Goal: Task Accomplishment & Management: Contribute content

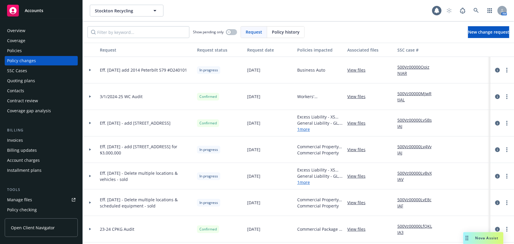
click at [26, 50] on div "Policies" at bounding box center [41, 50] width 68 height 9
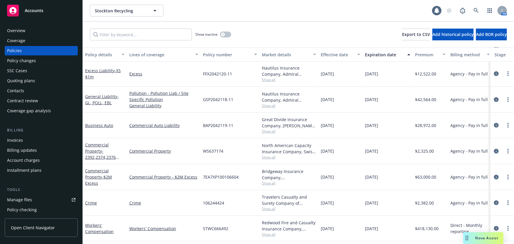
scroll to position [53, 0]
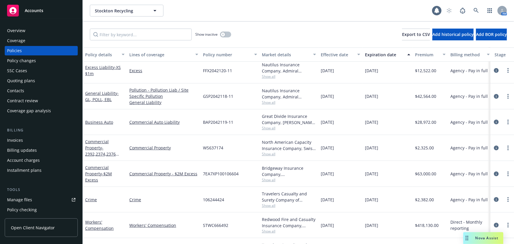
click at [22, 61] on div "Policy changes" at bounding box center [21, 60] width 29 height 9
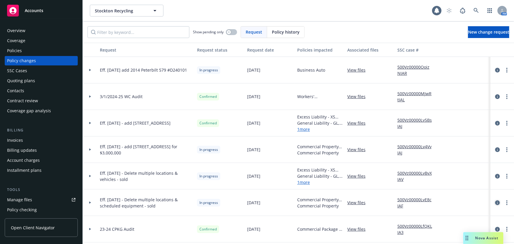
click at [495, 200] on icon "circleInformation" at bounding box center [497, 202] width 5 height 5
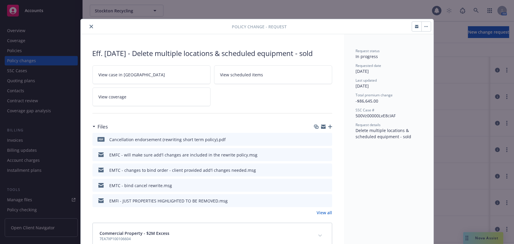
scroll to position [18, 0]
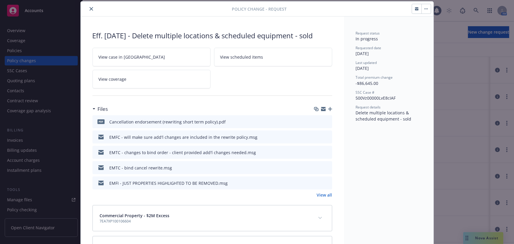
click at [323, 195] on link "View all" at bounding box center [324, 195] width 15 height 6
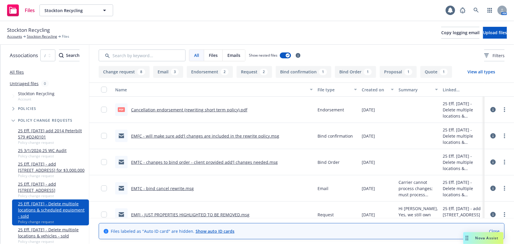
click at [48, 39] on div "Stockton Recycling Accounts Stockton Recycling Files Copy logging email Upload …" at bounding box center [257, 33] width 514 height 24
click at [45, 34] on link "Stockton Recycling" at bounding box center [42, 36] width 30 height 5
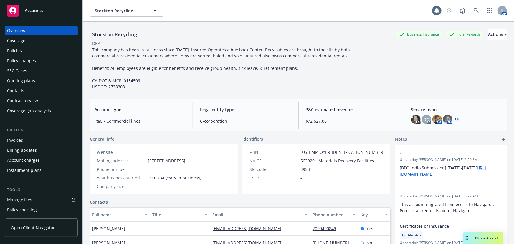
click at [12, 50] on div "Policies" at bounding box center [14, 50] width 15 height 9
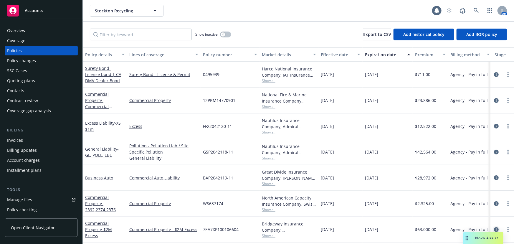
click at [494, 229] on icon "circleInformation" at bounding box center [496, 229] width 5 height 5
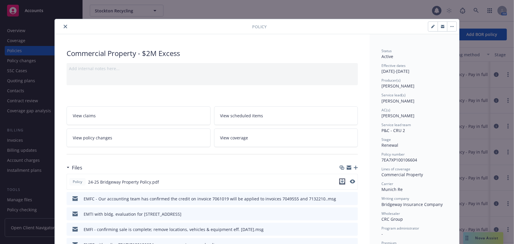
click at [341, 182] on icon "download file" at bounding box center [342, 181] width 5 height 5
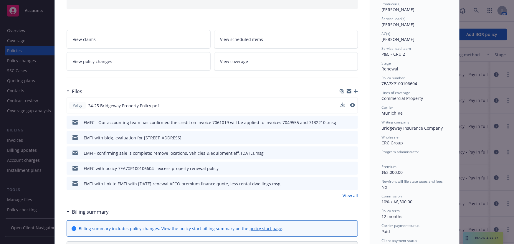
scroll to position [80, 0]
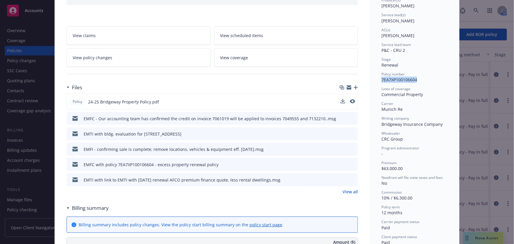
drag, startPoint x: 419, startPoint y: 80, endPoint x: 374, endPoint y: 79, distance: 44.5
copy span "7EA7XP100106604"
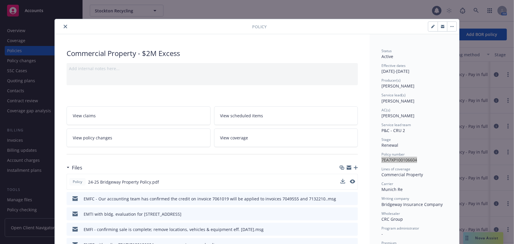
scroll to position [0, 0]
click at [64, 26] on icon "close" at bounding box center [66, 27] width 4 height 4
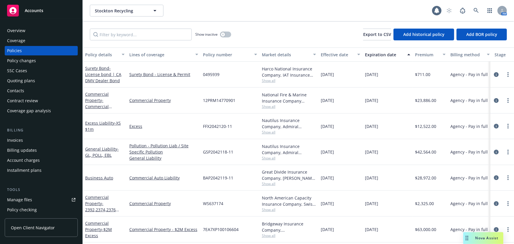
click at [36, 30] on div "Overview" at bounding box center [41, 30] width 68 height 9
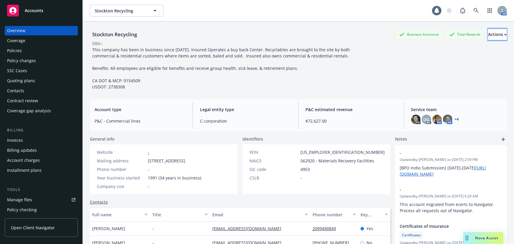
click at [488, 35] on div "Actions" at bounding box center [497, 34] width 19 height 11
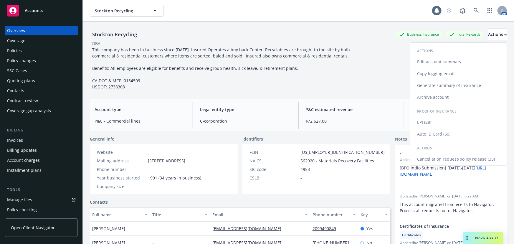
click at [476, 158] on link "Cancellation request-policy release (35)" at bounding box center [458, 159] width 97 height 12
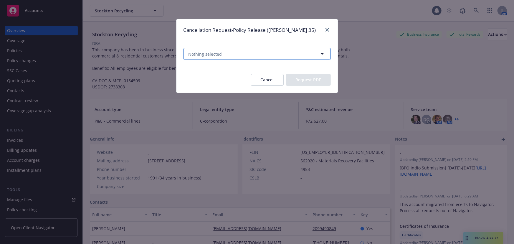
click at [323, 54] on icon "button" at bounding box center [322, 53] width 7 height 7
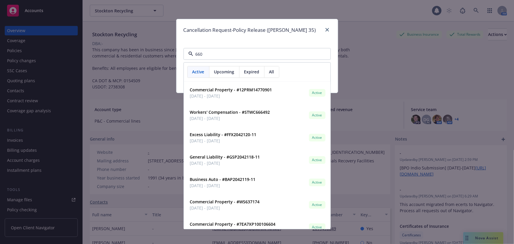
type input "6604"
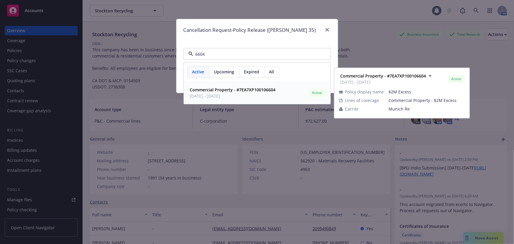
click at [232, 95] on span "12/15/2024 - 12/15/2025" at bounding box center [233, 96] width 86 height 6
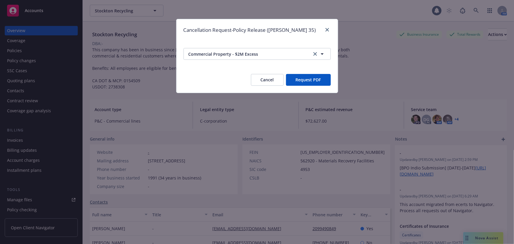
click at [309, 80] on button "Request PDF" at bounding box center [308, 80] width 45 height 12
click at [303, 82] on button "Request PDF" at bounding box center [308, 80] width 45 height 12
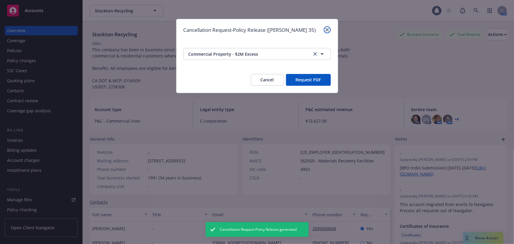
click at [328, 29] on icon "close" at bounding box center [327, 30] width 4 height 4
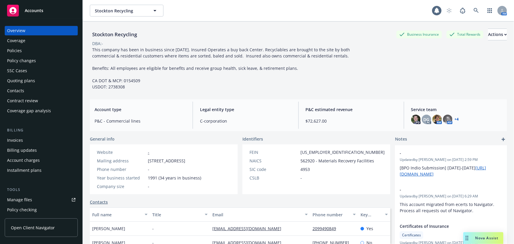
click at [22, 63] on div "Policy changes" at bounding box center [21, 60] width 29 height 9
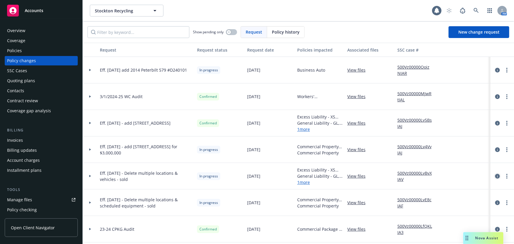
click at [495, 176] on icon "circleInformation" at bounding box center [497, 176] width 5 height 5
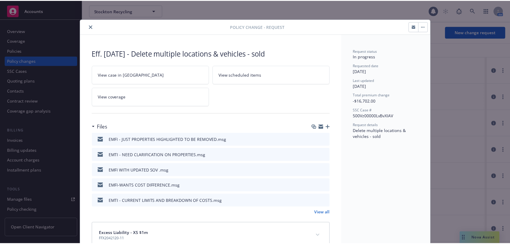
scroll to position [18, 0]
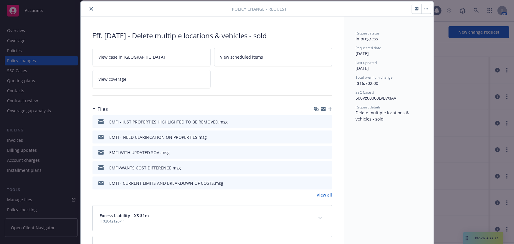
click at [89, 9] on icon "close" at bounding box center [91, 9] width 4 height 4
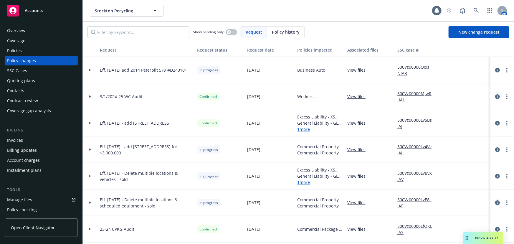
click at [495, 201] on icon "circleInformation" at bounding box center [497, 202] width 5 height 5
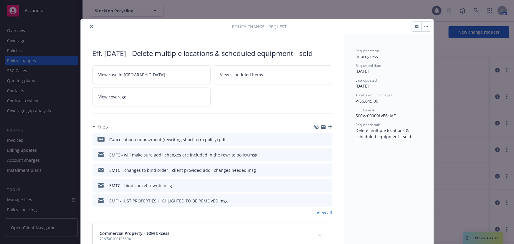
click at [89, 27] on icon "close" at bounding box center [91, 27] width 4 height 4
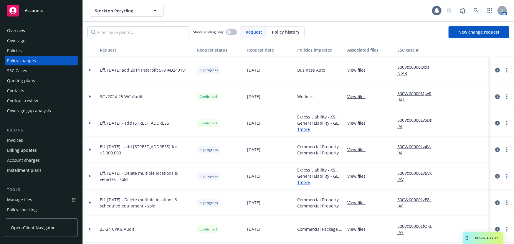
click at [506, 203] on icon "more" at bounding box center [506, 202] width 1 height 5
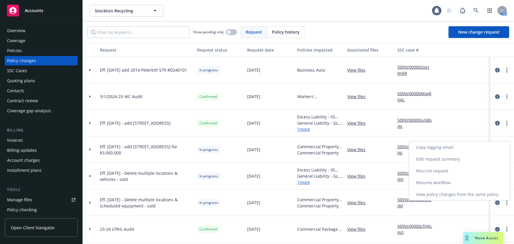
click at [464, 184] on link "Resume workflow" at bounding box center [459, 183] width 101 height 12
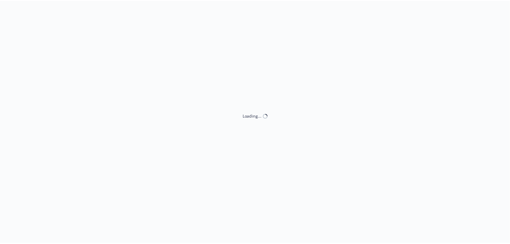
select select "ACCEPTED"
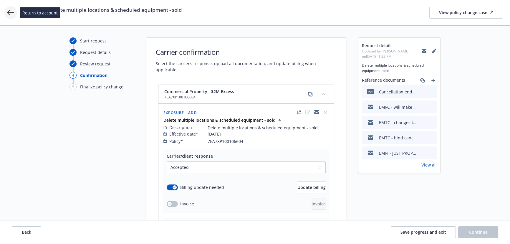
click at [7, 14] on icon at bounding box center [10, 12] width 7 height 7
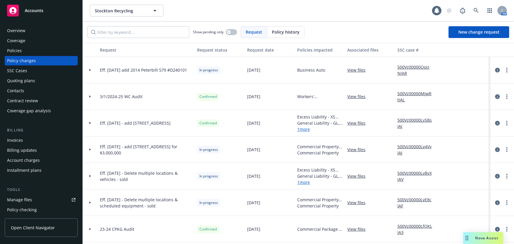
click at [21, 142] on div "Invoices" at bounding box center [15, 139] width 16 height 9
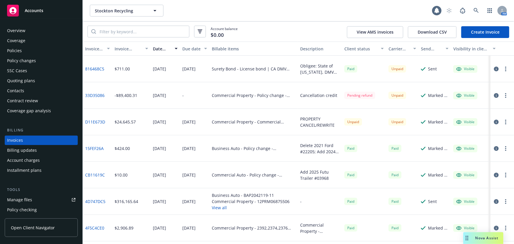
scroll to position [9, 0]
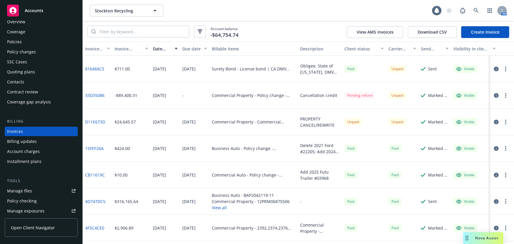
click at [12, 51] on div "Policy changes" at bounding box center [21, 51] width 29 height 9
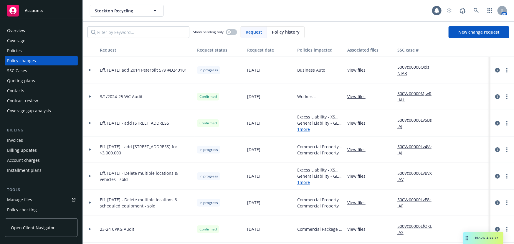
click at [356, 203] on link "View files" at bounding box center [358, 202] width 23 height 6
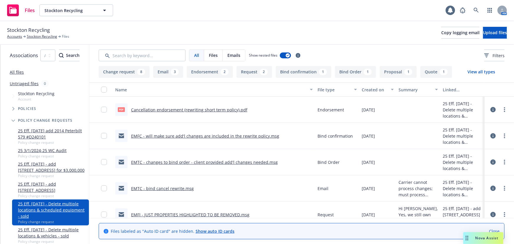
click at [224, 110] on link "Cancellation endorsement (rewriting short term policy).pdf" at bounding box center [189, 110] width 116 height 6
click at [47, 36] on link "Stockton Recycling" at bounding box center [42, 36] width 30 height 5
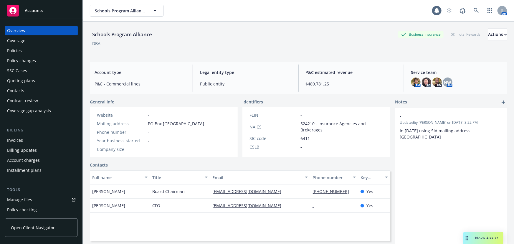
click at [19, 53] on div "Policies" at bounding box center [14, 50] width 15 height 9
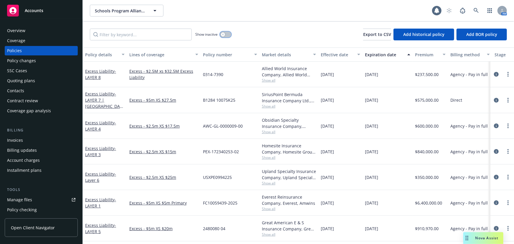
click at [227, 33] on button "button" at bounding box center [225, 35] width 11 height 6
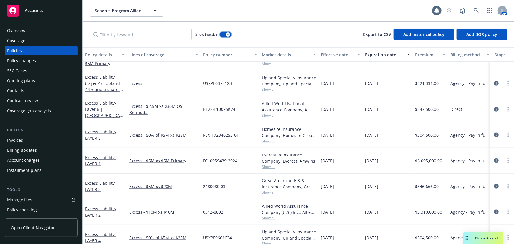
scroll to position [321, 0]
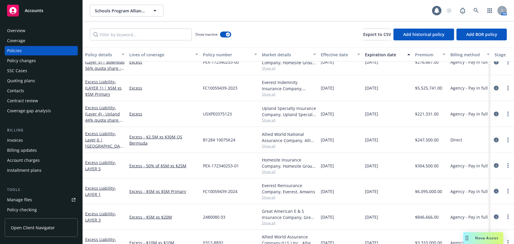
click at [494, 139] on icon "circleInformation" at bounding box center [496, 139] width 5 height 5
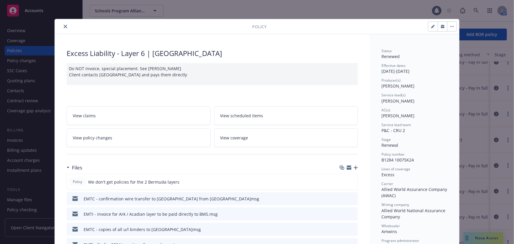
click at [64, 27] on icon "close" at bounding box center [66, 27] width 4 height 4
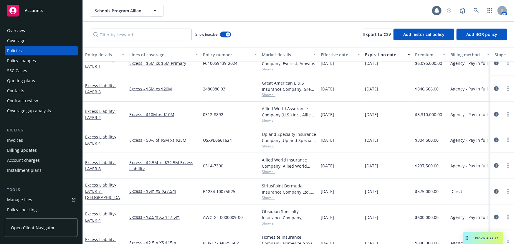
scroll to position [410, 0]
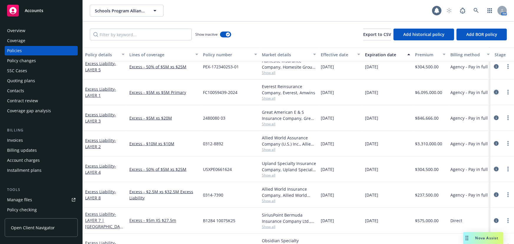
click at [494, 91] on icon "circleInformation" at bounding box center [496, 92] width 5 height 5
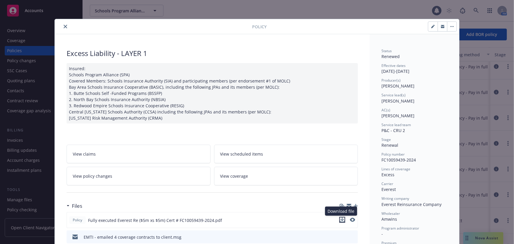
click at [340, 218] on icon "download file" at bounding box center [342, 219] width 5 height 5
click at [64, 27] on icon "close" at bounding box center [66, 27] width 4 height 4
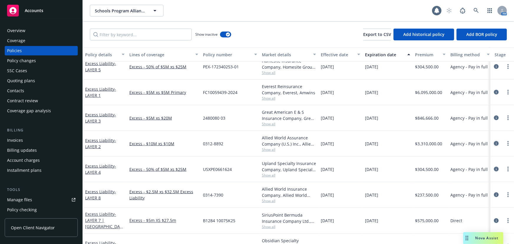
click at [494, 142] on icon "circleInformation" at bounding box center [496, 143] width 5 height 5
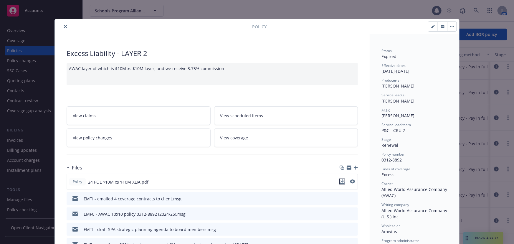
click at [343, 181] on button "download file" at bounding box center [342, 181] width 6 height 6
click at [64, 27] on icon "close" at bounding box center [66, 27] width 4 height 4
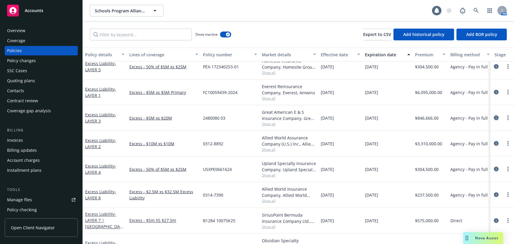
click at [494, 117] on icon "circleInformation" at bounding box center [496, 117] width 5 height 5
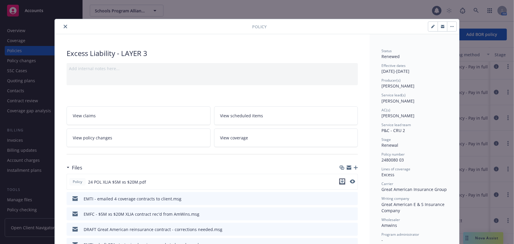
click at [340, 183] on icon "download file" at bounding box center [342, 181] width 5 height 5
click at [64, 26] on icon "close" at bounding box center [66, 27] width 4 height 4
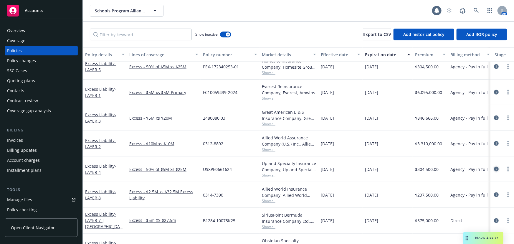
click at [494, 169] on icon "circleInformation" at bounding box center [496, 169] width 5 height 5
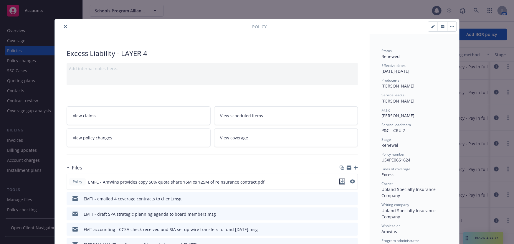
click at [340, 180] on icon "download file" at bounding box center [342, 181] width 5 height 5
click at [64, 28] on icon "close" at bounding box center [66, 27] width 4 height 4
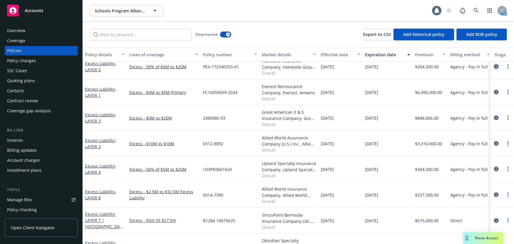
click at [494, 67] on icon "circleInformation" at bounding box center [496, 66] width 5 height 5
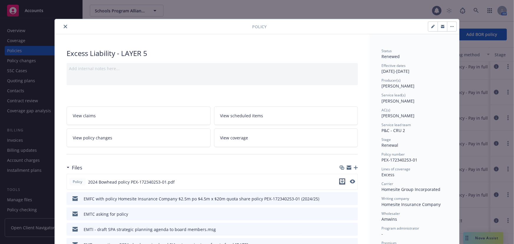
click at [340, 180] on icon "download file" at bounding box center [342, 181] width 5 height 5
click at [64, 27] on icon "close" at bounding box center [66, 27] width 4 height 4
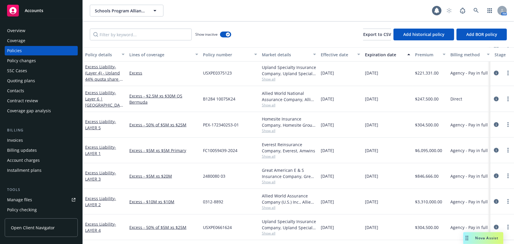
scroll to position [357, 0]
click at [22, 198] on div "Manage files" at bounding box center [19, 199] width 25 height 9
click at [49, 12] on div "Accounts" at bounding box center [41, 11] width 68 height 12
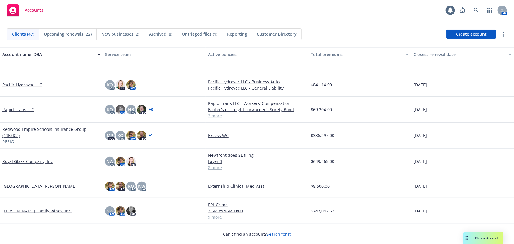
scroll to position [696, 0]
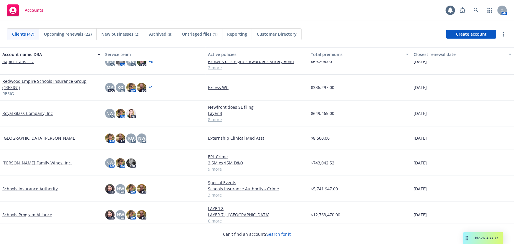
click at [38, 188] on link "Schools Insurance Authority" at bounding box center [29, 188] width 55 height 6
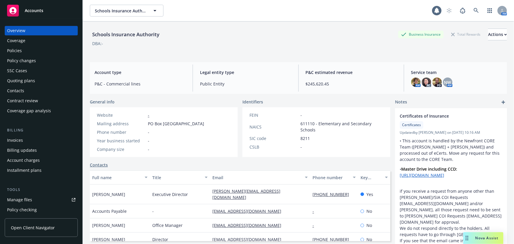
click at [16, 50] on div "Policies" at bounding box center [14, 50] width 15 height 9
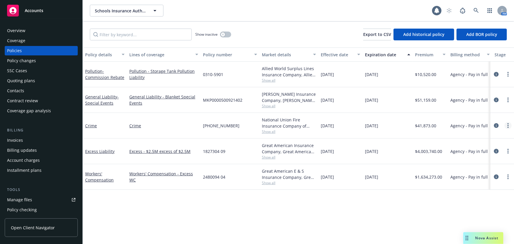
click at [511, 126] on link "more" at bounding box center [507, 125] width 7 height 7
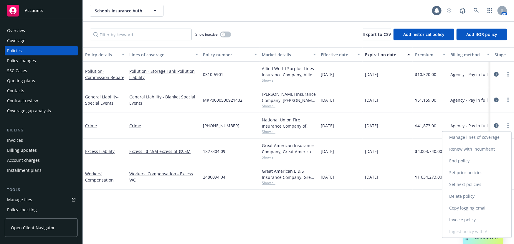
click at [474, 206] on link "Copy logging email" at bounding box center [476, 208] width 69 height 12
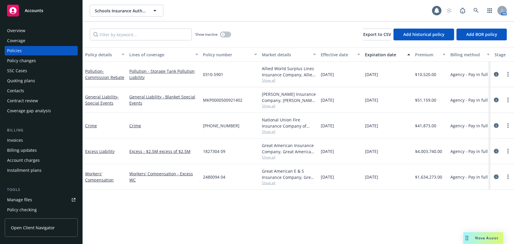
click at [40, 11] on span "Accounts" at bounding box center [34, 10] width 19 height 5
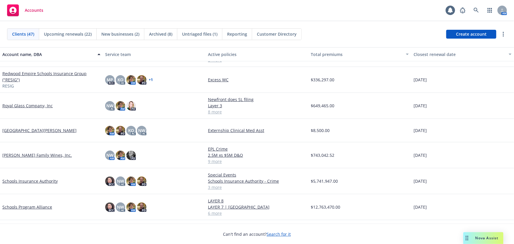
scroll to position [722, 0]
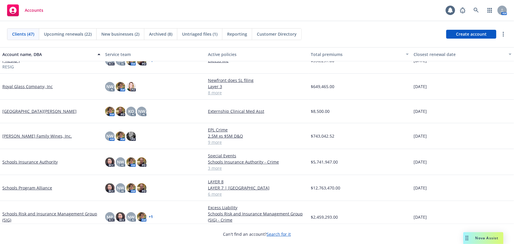
click at [39, 163] on link "Schools Insurance Authority" at bounding box center [29, 162] width 55 height 6
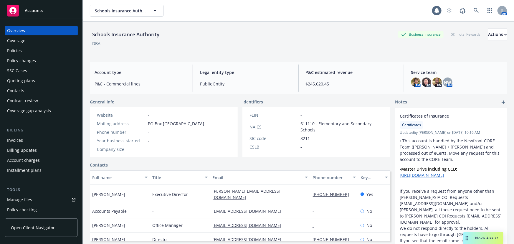
click at [32, 200] on link "Manage files" at bounding box center [41, 199] width 73 height 9
click at [19, 49] on div "Policies" at bounding box center [14, 50] width 15 height 9
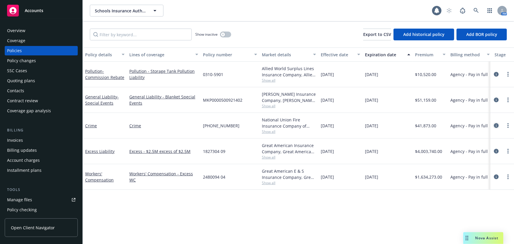
click at [495, 126] on icon "circleInformation" at bounding box center [496, 125] width 5 height 5
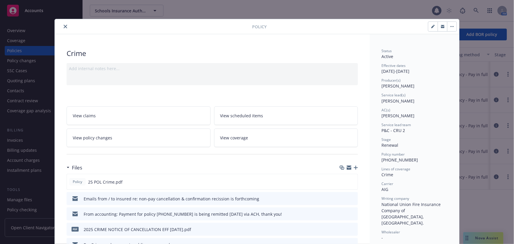
click at [64, 26] on icon "close" at bounding box center [66, 27] width 4 height 4
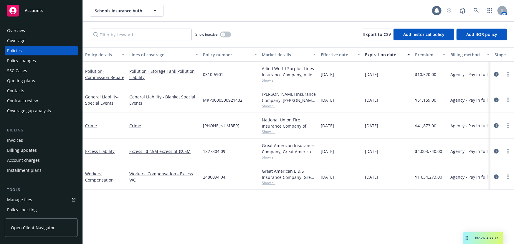
click at [35, 14] on div "Accounts" at bounding box center [41, 11] width 68 height 12
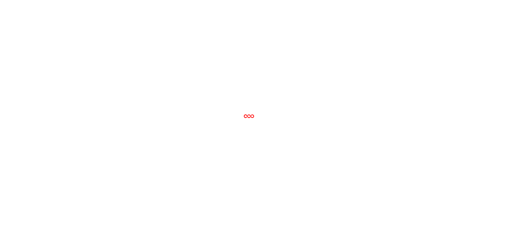
click at [35, 14] on div at bounding box center [257, 122] width 514 height 244
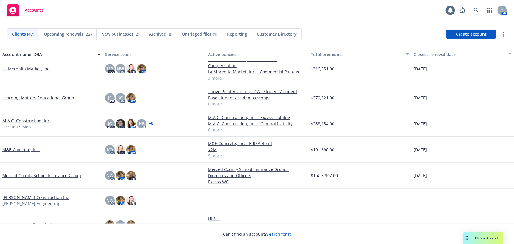
scroll to position [482, 0]
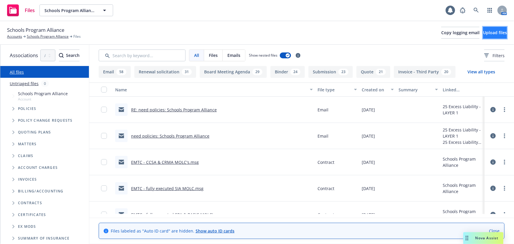
click at [485, 31] on span "Upload files" at bounding box center [495, 33] width 24 height 6
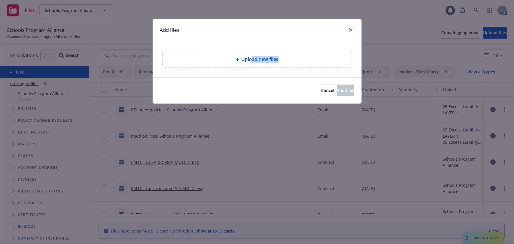
click at [252, 62] on div "Upload new files" at bounding box center [257, 59] width 180 height 7
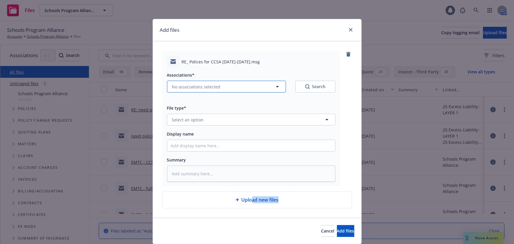
click at [203, 88] on span "No associations selected" at bounding box center [196, 87] width 49 height 6
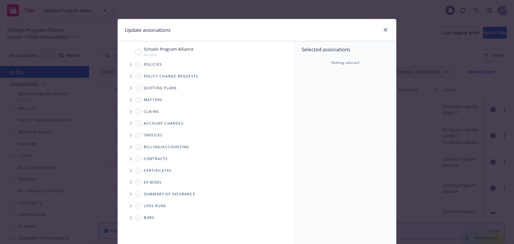
click at [130, 64] on icon "Tree Example" at bounding box center [131, 65] width 2 height 4
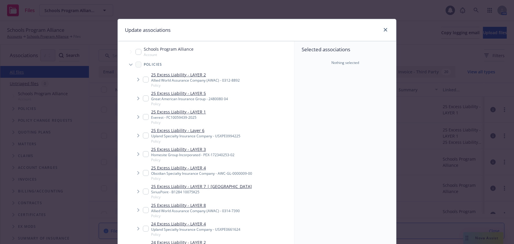
type textarea "x"
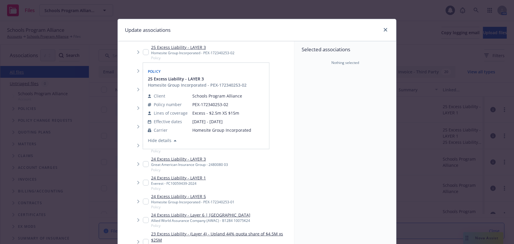
scroll to position [107, 0]
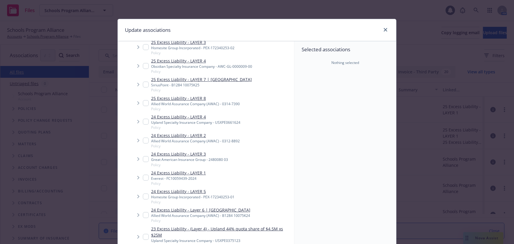
click at [143, 178] on input "Tree Example" at bounding box center [146, 178] width 6 height 6
checkbox input "true"
click at [143, 139] on input "Tree Example" at bounding box center [146, 140] width 6 height 6
checkbox input "true"
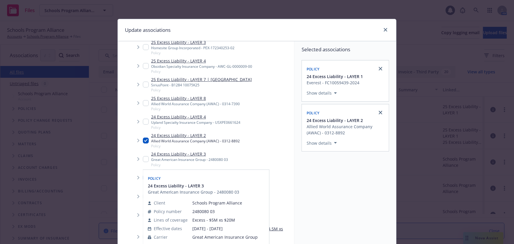
click at [143, 159] on input "Tree Example" at bounding box center [146, 159] width 6 height 6
checkbox input "true"
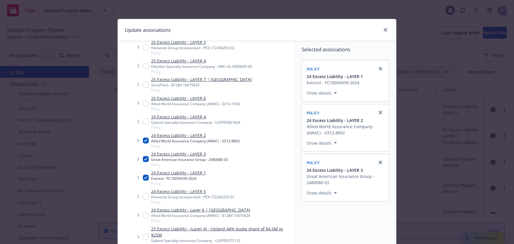
click at [143, 122] on input "Tree Example" at bounding box center [146, 122] width 6 height 6
checkbox input "true"
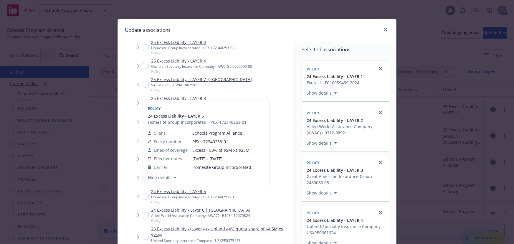
click at [143, 197] on input "Tree Example" at bounding box center [146, 196] width 6 height 6
checkbox input "true"
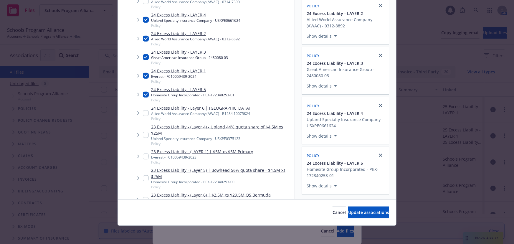
scroll to position [49, 0]
click at [356, 210] on span "Update associations" at bounding box center [368, 212] width 41 height 6
type textarea "x"
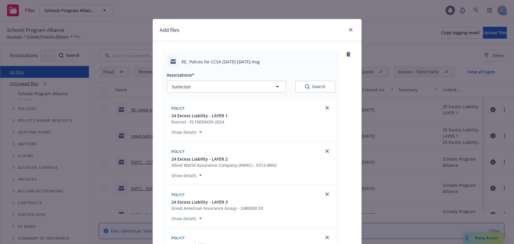
click at [356, 210] on div "RE_ Polices for CCSA 2024-2025.msg Associations* 5 selected Search Policy 24 Ex…" at bounding box center [257, 237] width 208 height 392
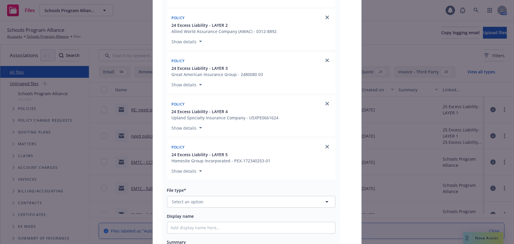
scroll to position [236, 0]
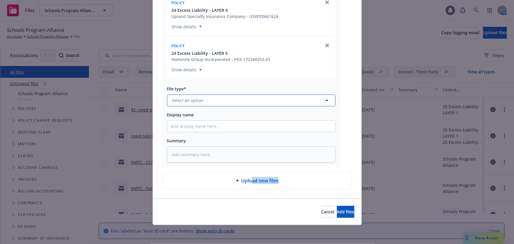
click at [173, 104] on button "Select an option" at bounding box center [251, 101] width 168 height 12
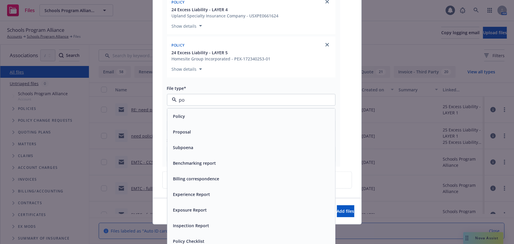
type input "pol"
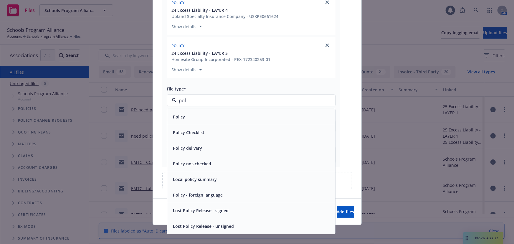
click at [182, 148] on span "Policy delivery" at bounding box center [187, 148] width 29 height 6
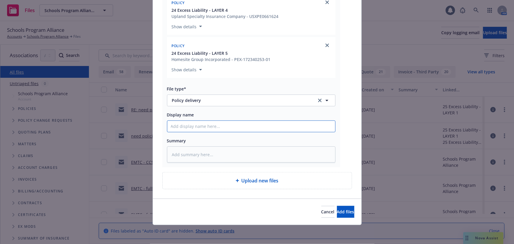
click at [183, 126] on input "Display name" at bounding box center [251, 126] width 168 height 11
type textarea "x"
type input "E"
type textarea "x"
type input "EM"
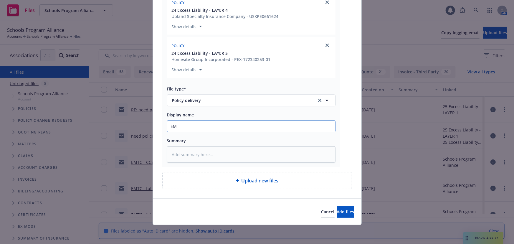
type textarea "x"
type input "EMT"
type textarea "x"
type input "EMTI"
type textarea "x"
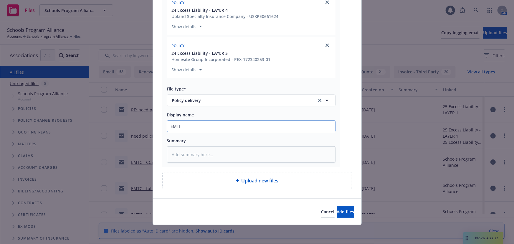
type input "EMTI"
type textarea "x"
type input "EMTI -"
type textarea "x"
type input "EMTI -"
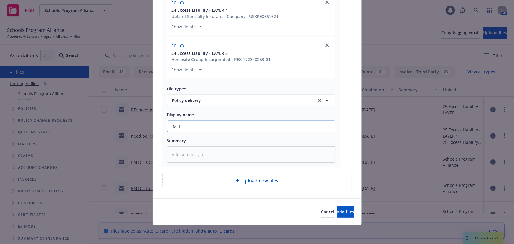
type textarea "x"
type input "EMTI - c"
type textarea "x"
type input "EMTI - co"
type textarea "x"
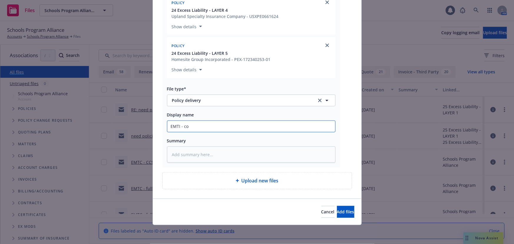
type input "EMTI - cop"
type textarea "x"
type input "EMTI - copi"
type textarea "x"
type input "EMTI - copies"
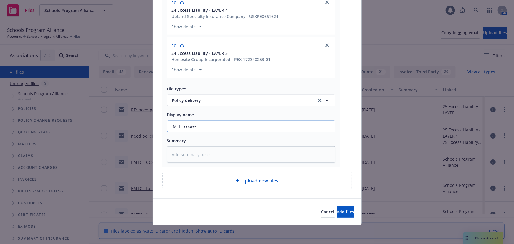
type textarea "x"
type input "EMTI - copies"
type textarea "x"
type input "EMTI - copies o"
type textarea "x"
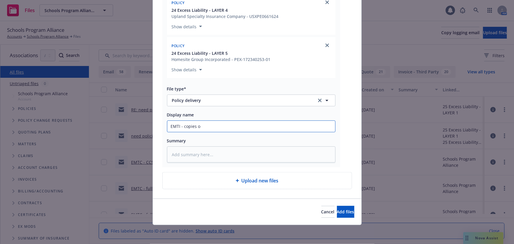
type input "EMTI - copies of"
type textarea "x"
type input "EMTI - copies of"
type textarea "x"
type input "EMTI - copies of a"
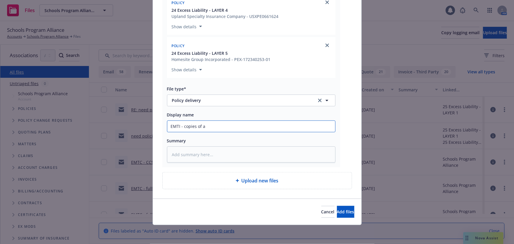
type textarea "x"
type input "EMTI - copies of al"
type textarea "x"
type input "EMTI - copies of all"
type textarea "x"
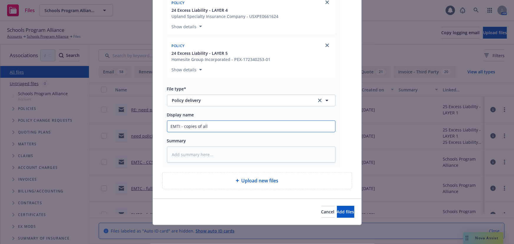
type input "EMTI - copies of all"
type textarea "x"
type input "EMTI - copies of all 2"
type textarea "x"
type input "EMTI - copies of all 20"
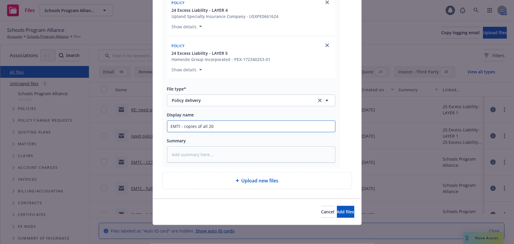
type textarea "x"
type input "EMTI - copies of all 202"
type textarea "x"
type input "EMTI - copies of all 2024"
type textarea "x"
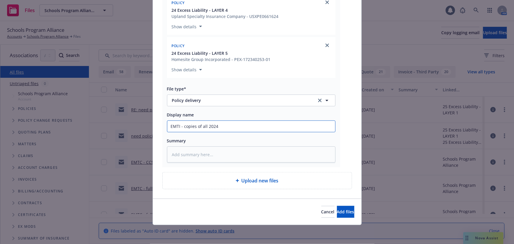
type input "EMTI - copies of all 2024"
type textarea "x"
type input "EMTI - copies of all 2024 c"
type textarea "x"
type input "EMTI - copies of all 2024 co"
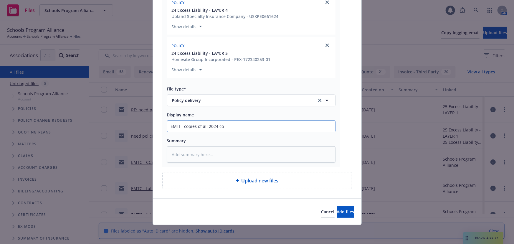
type textarea "x"
type input "EMTI - copies of all 2024 con"
type textarea "x"
type input "EMTI - copies of all 2024 cont"
type textarea "x"
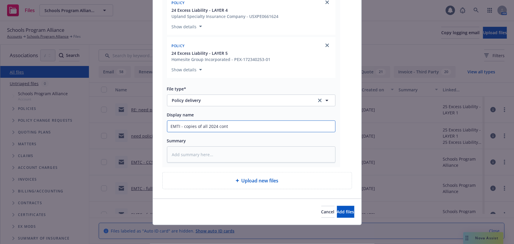
type input "EMTI - copies of all 2024 contr"
type textarea "x"
type input "EMTI - copies of all 2024 contra"
type textarea "x"
type input "EMTI - copies of all 2024 contrac"
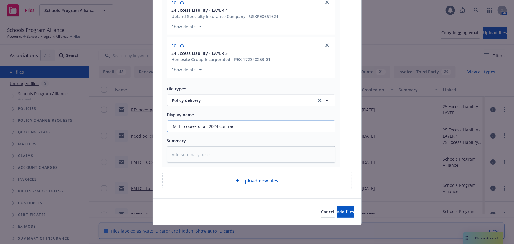
type textarea "x"
type input "EMTI - copies of all 2024 contract"
type textarea "x"
type input "EMTI - copies of all 2024 contracts"
type textarea "x"
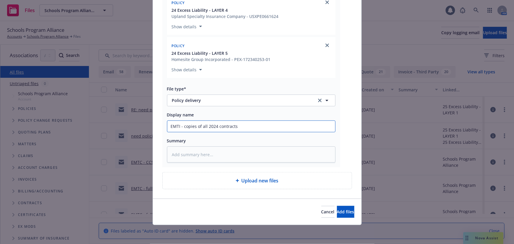
type input "EMTI - copies of all 2024 contracts"
type textarea "x"
type input "EMTI - copies of all 2024 contracts p"
type textarea "x"
type input "EMTI - copies of all 2024 contracts pr"
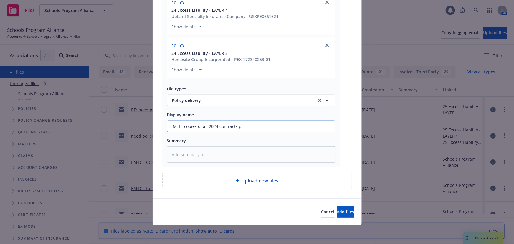
type textarea "x"
type input "EMTI - copies of all 2024 contracts pro"
type textarea "x"
type input "EMTI - copies of all 2024 contracts prov"
type textarea "x"
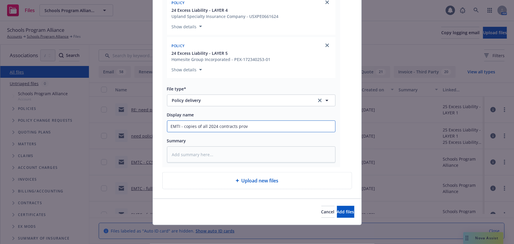
type input "EMTI - copies of all 2024 contracts provi"
type textarea "x"
type input "EMTI - copies of all 2024 contracts provid"
type textarea "x"
type input "EMTI - copies of all 2024 contracts provide"
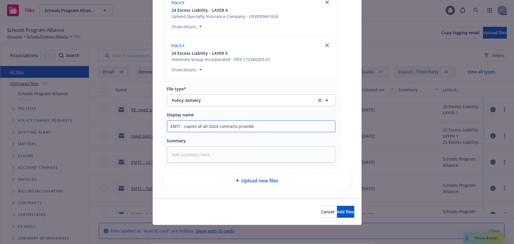
type textarea "x"
type input "EMTI - copies of all 2024 contracts provided"
type textarea "x"
type input "EMTI - copies of all 2024 contracts provided"
type textarea "x"
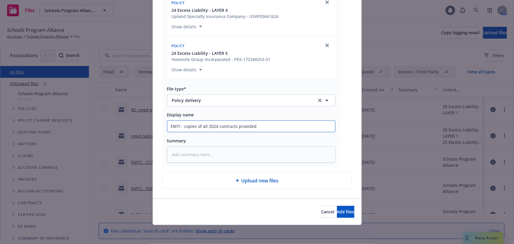
type input "EMTI - copies of all 2024 contracts provided t"
type textarea "x"
type input "EMTI - copies of all 2024 contracts provided to"
type textarea "x"
type input "EMTI - copies of all 2024 contracts provided to"
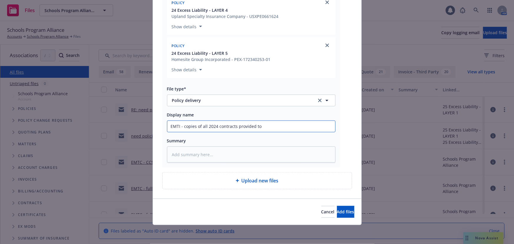
type textarea "x"
type input "EMTI - copies of all 2024 contracts provided to m"
type textarea "x"
type input "EMTI - copies of all 2024 contracts provided to me"
type textarea "x"
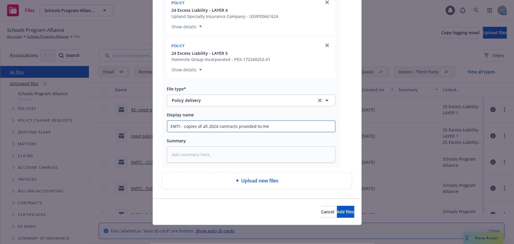
type input "EMTI - copies of all 2024 contracts provided to mem"
type textarea "x"
type input "EMTI - copies of all 2024 contracts provided to memb"
type textarea "x"
type input "EMTI - copies of all 2024 contracts provided to membe"
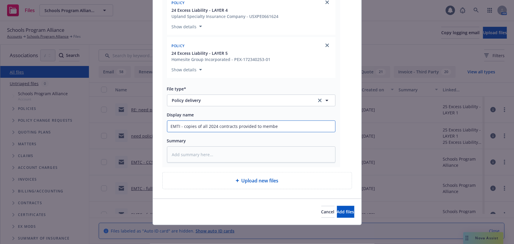
type textarea "x"
type input "EMTI - copies of all 2024 contracts provided to member"
type textarea "x"
type input "EMTI - copies of all 2024 contracts provided to member"
type textarea "x"
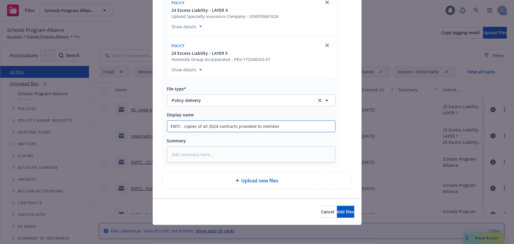
type input "EMTI - copies of all 2024 contracts provided to member C"
type textarea "x"
type input "EMTI - copies of all 2024 contracts provided to member CC"
type textarea "x"
type input "EMTI - copies of all 2024 contracts provided to member CCS"
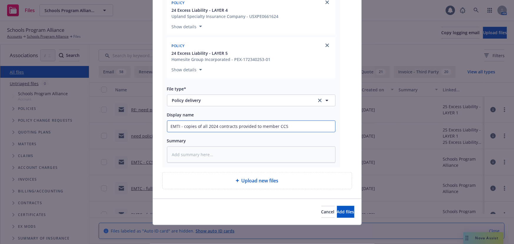
type textarea "x"
type input "EMTI - copies of all 2024 contracts provided to member CCSA"
click at [341, 209] on span "Add files" at bounding box center [345, 212] width 17 height 6
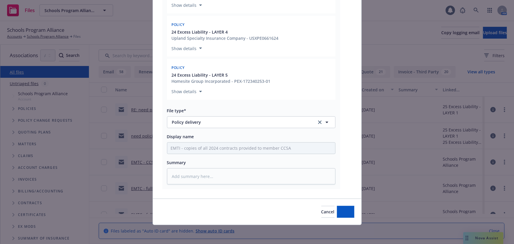
scroll to position [214, 0]
type textarea "x"
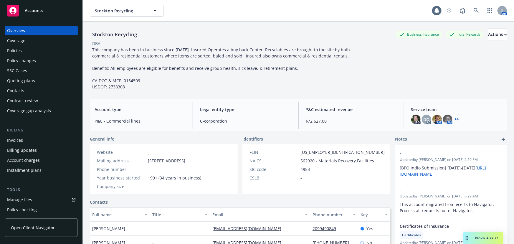
click at [19, 140] on div "Invoices" at bounding box center [15, 139] width 16 height 9
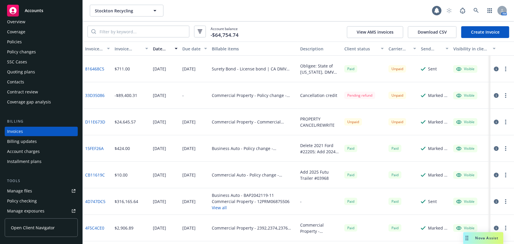
click at [16, 49] on div "Policy changes" at bounding box center [21, 51] width 29 height 9
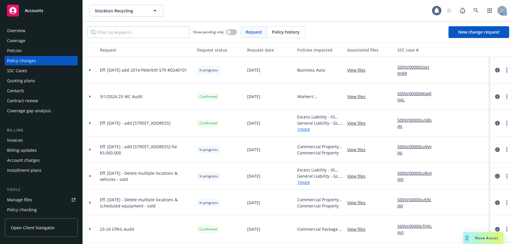
click at [495, 177] on icon "circleInformation" at bounding box center [497, 176] width 5 height 5
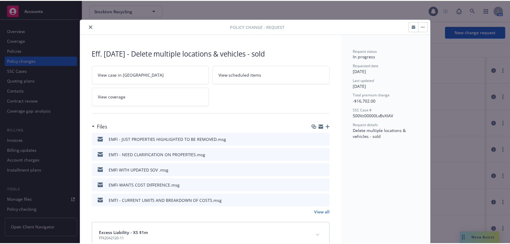
scroll to position [18, 0]
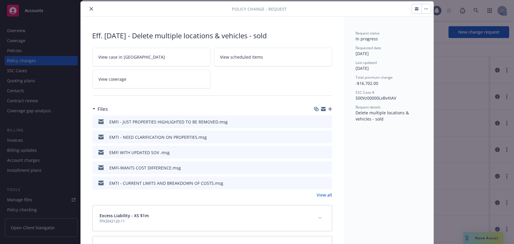
click at [92, 10] on div at bounding box center [157, 8] width 149 height 7
click at [90, 9] on icon "close" at bounding box center [91, 9] width 4 height 4
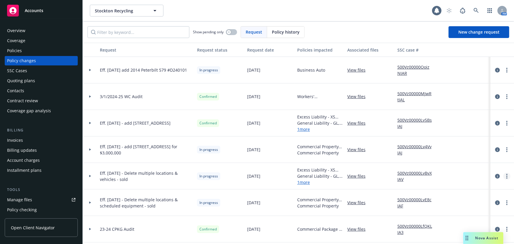
click at [506, 178] on icon "more" at bounding box center [506, 176] width 1 height 5
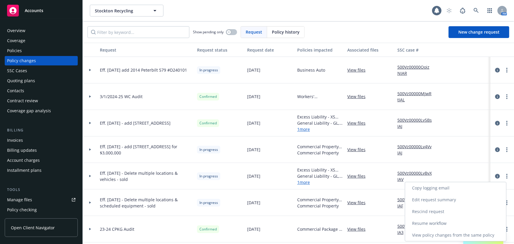
click at [450, 223] on link "Resume workflow" at bounding box center [455, 223] width 101 height 12
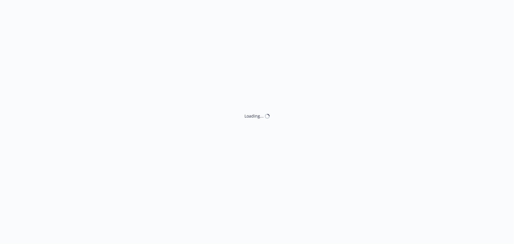
select select "ACCEPTED"
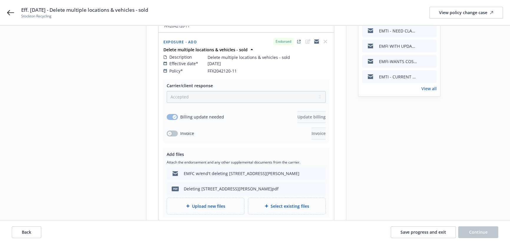
scroll to position [80, 0]
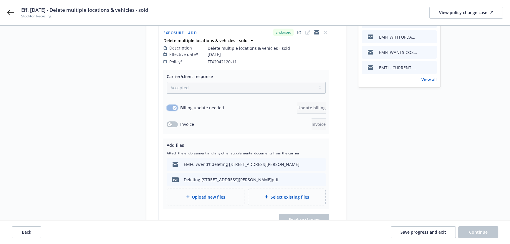
click at [171, 105] on button "button" at bounding box center [172, 108] width 11 height 6
click at [178, 121] on div "Invoice" at bounding box center [180, 124] width 27 height 6
click at [175, 121] on button "button" at bounding box center [172, 124] width 11 height 6
click at [175, 123] on icon "button" at bounding box center [174, 124] width 2 height 2
click at [175, 121] on button "button" at bounding box center [172, 124] width 11 height 6
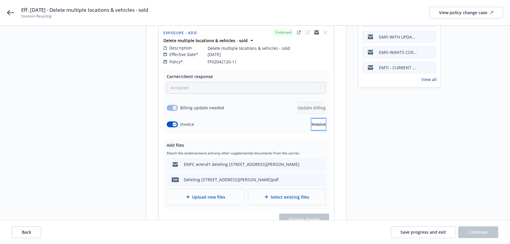
click at [311, 121] on span "Invoice" at bounding box center [318, 124] width 14 height 6
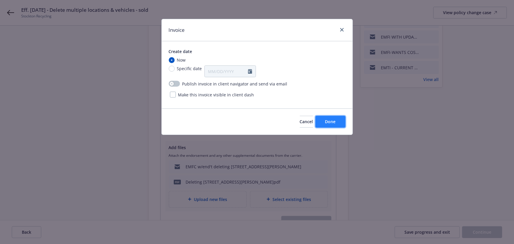
click at [332, 121] on span "Done" at bounding box center [330, 122] width 11 height 6
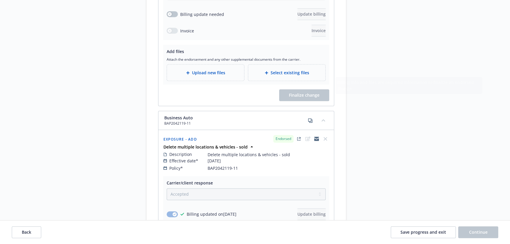
scroll to position [428, 0]
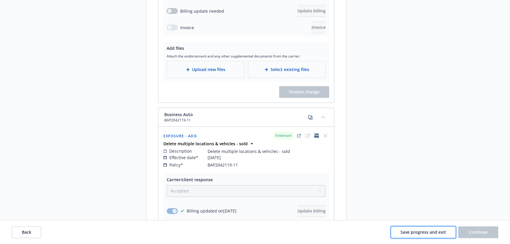
click at [435, 230] on span "Save progress and exit" at bounding box center [423, 232] width 46 height 6
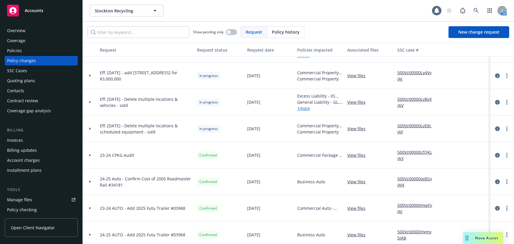
scroll to position [80, 0]
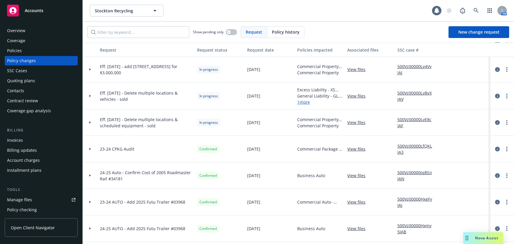
click at [19, 138] on div "Invoices" at bounding box center [15, 139] width 16 height 9
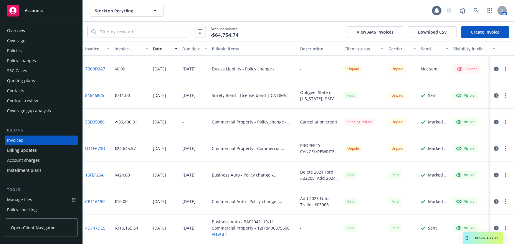
scroll to position [9, 0]
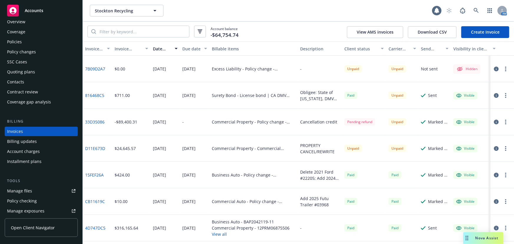
click at [494, 69] on icon "button" at bounding box center [496, 69] width 5 height 5
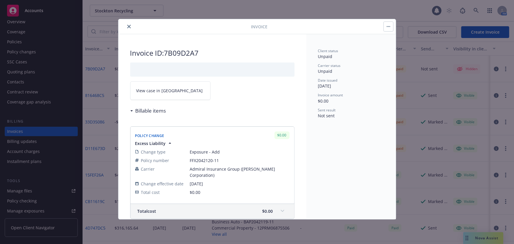
click at [128, 27] on icon "close" at bounding box center [129, 27] width 4 height 4
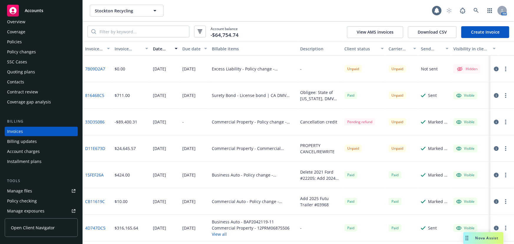
click at [502, 69] on button "button" at bounding box center [505, 68] width 7 height 7
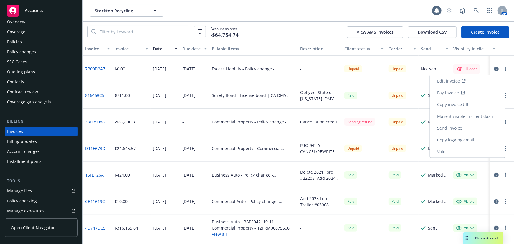
click at [476, 117] on link "Make it visible in client dash" at bounding box center [467, 116] width 75 height 12
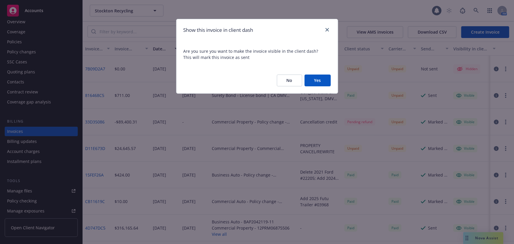
click at [319, 82] on button "Yes" at bounding box center [317, 80] width 26 height 12
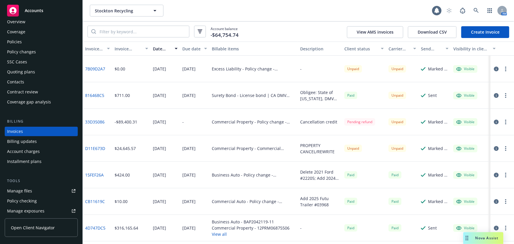
click at [505, 68] on icon "button" at bounding box center [505, 69] width 1 height 5
click at [265, 180] on div "Business Auto - Policy change - BAP2042119-11" at bounding box center [253, 175] width 88 height 26
click at [94, 71] on link "7B09D2A7" at bounding box center [95, 69] width 20 height 6
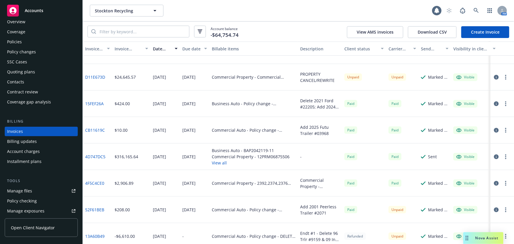
scroll to position [81, 0]
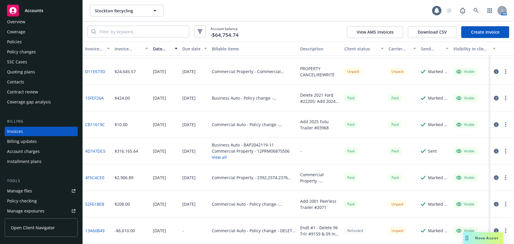
click at [25, 52] on div "Policy changes" at bounding box center [21, 51] width 29 height 9
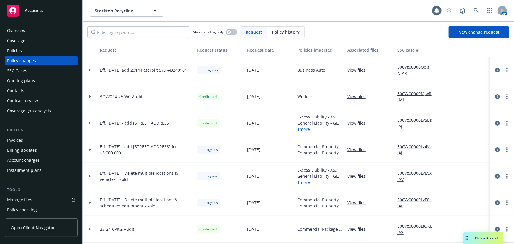
click at [495, 175] on icon "circleInformation" at bounding box center [497, 176] width 5 height 5
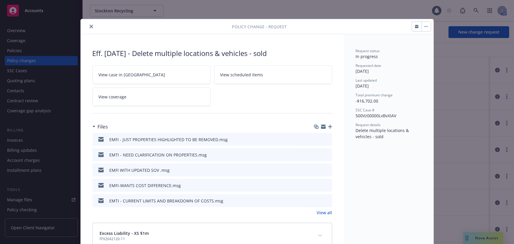
click at [89, 25] on icon "close" at bounding box center [91, 27] width 4 height 4
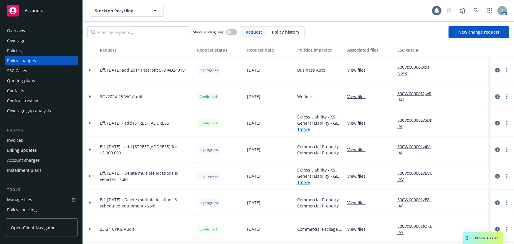
click at [470, 118] on div at bounding box center [465, 123] width 53 height 26
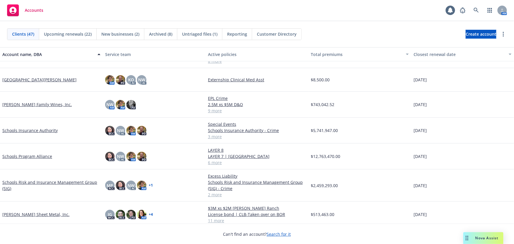
scroll to position [803, 0]
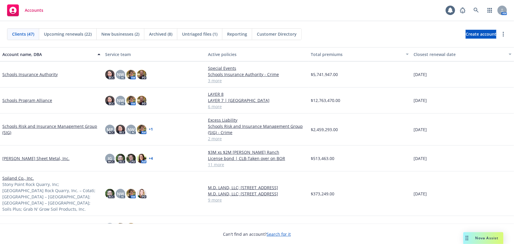
click at [15, 177] on link "Soiland Co., Inc." at bounding box center [18, 178] width 32 height 6
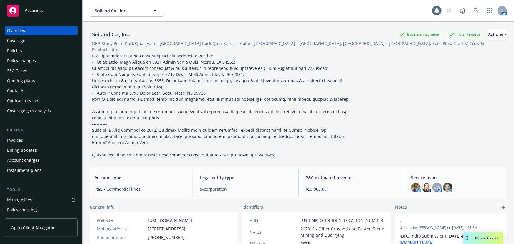
click at [21, 81] on div "Quoting plans" at bounding box center [21, 80] width 28 height 9
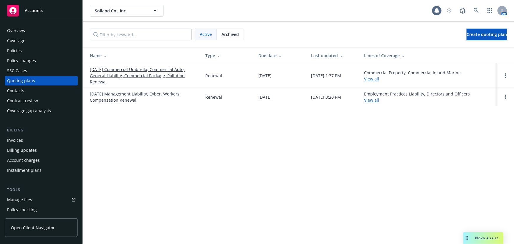
click at [118, 74] on link "[DATE] Commercial Umbrella, Commercial Auto, General Liability, Commercial Pack…" at bounding box center [143, 75] width 106 height 19
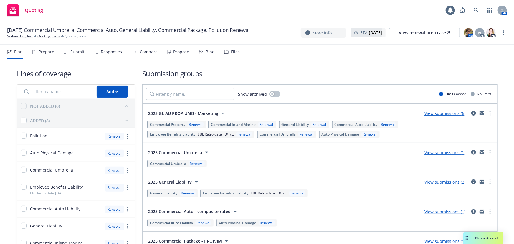
click at [173, 53] on div "Propose" at bounding box center [181, 51] width 16 height 5
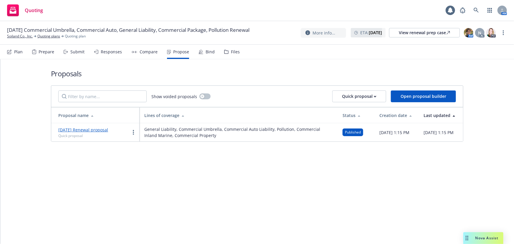
click at [94, 129] on link "[DATE] Renewal proposal" at bounding box center [83, 130] width 50 height 6
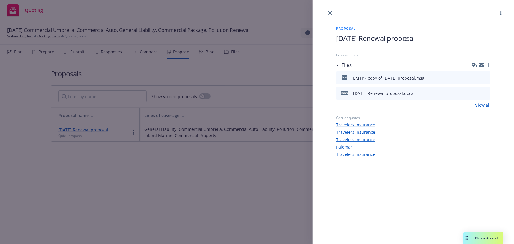
click at [428, 94] on div "docx [DATE] Renewal proposal.docx" at bounding box center [413, 93] width 154 height 13
click at [477, 94] on icon "download file" at bounding box center [475, 92] width 5 height 5
click at [330, 13] on icon "close" at bounding box center [330, 13] width 4 height 4
